Goal: Navigation & Orientation: Find specific page/section

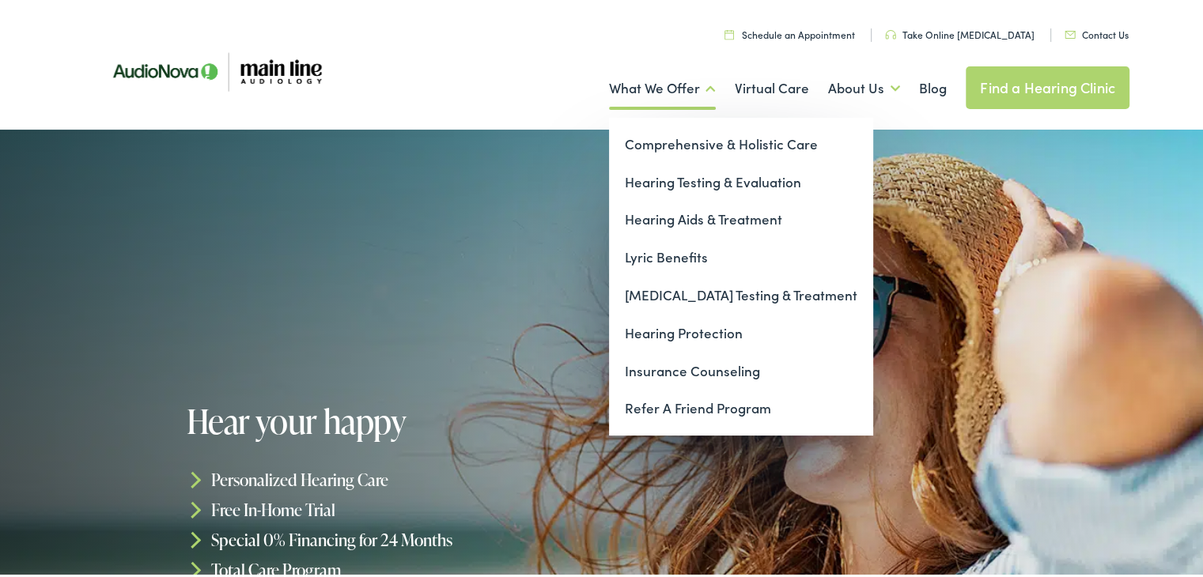
click at [698, 94] on link "What We Offer" at bounding box center [662, 85] width 107 height 59
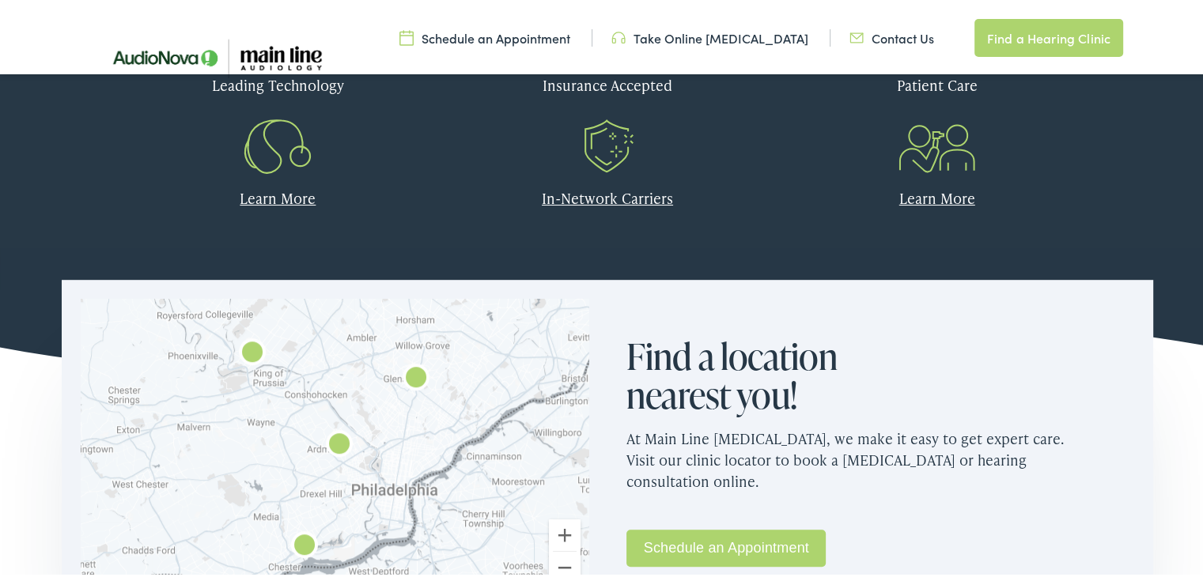
scroll to position [847, 0]
